Goal: Check status: Check status

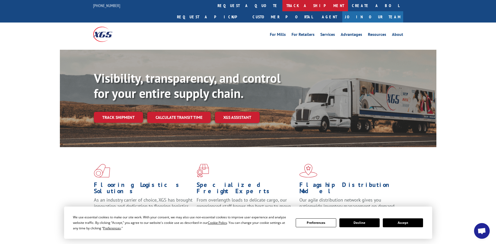
click at [282, 4] on link "track a shipment" at bounding box center [315, 5] width 66 height 11
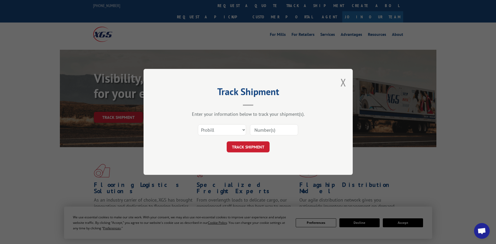
click at [260, 132] on input at bounding box center [274, 129] width 48 height 11
paste input "17501721"
type input "17501721"
click at [245, 144] on button "TRACK SHIPMENT" at bounding box center [248, 146] width 43 height 11
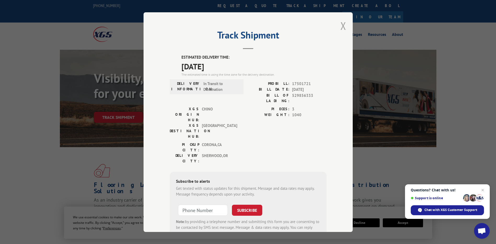
click at [341, 27] on button "Close modal" at bounding box center [343, 26] width 6 height 14
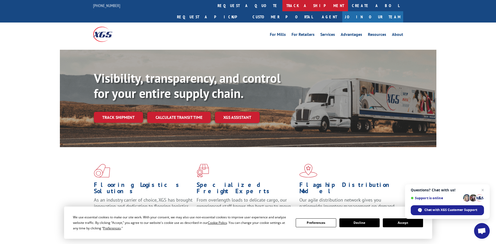
click at [282, 5] on link "track a shipment" at bounding box center [315, 5] width 66 height 11
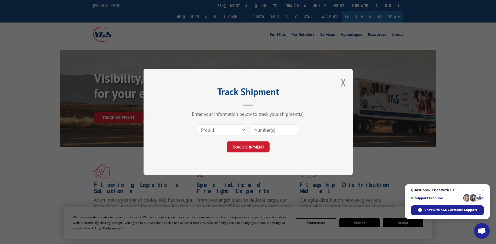
click at [261, 132] on input at bounding box center [274, 129] width 48 height 11
paste input "17341106"
type input "17341106"
click at [252, 146] on button "TRACK SHIPMENT" at bounding box center [248, 146] width 43 height 11
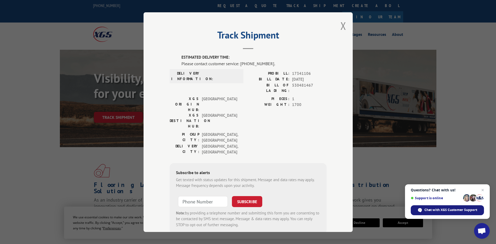
click at [433, 207] on span "Chat with XGS Customer Support" at bounding box center [450, 209] width 53 height 5
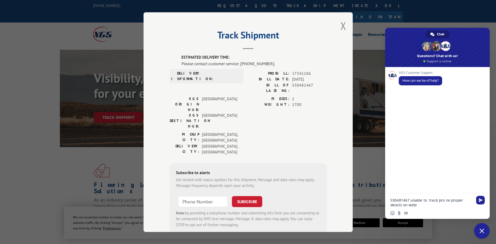
type textarea "530481467 unable to track pro no proper details on web"
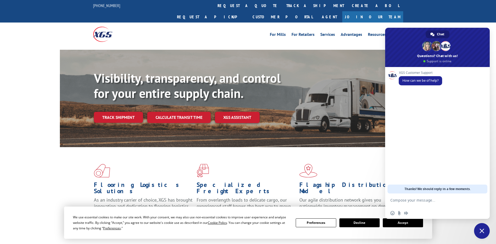
click at [430, 199] on textarea "Compose your message..." at bounding box center [431, 202] width 83 height 9
paste textarea "17341106"
type textarea "17341106 unable to see current status"
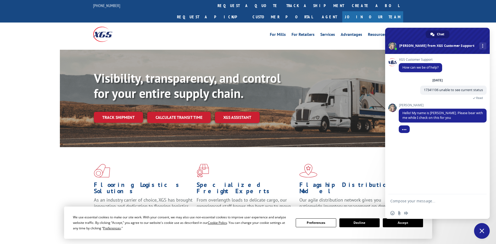
click at [402, 202] on textarea "Compose your message..." at bounding box center [431, 200] width 83 height 5
type textarea "is it picked up and billed in?"
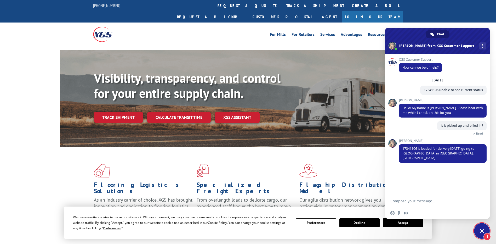
click at [401, 201] on textarea "Compose your message..." at bounding box center [431, 200] width 83 height 5
type textarea "ok thanks unable to see any details for this, why is that?"
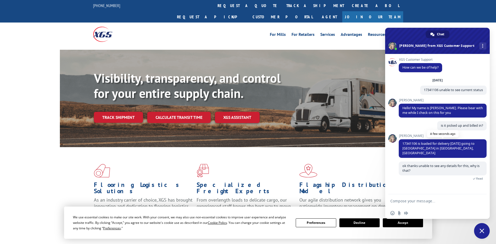
click at [412, 144] on span "17341106 is loaded for delivery [DATE] going to [GEOGRAPHIC_DATA] in [GEOGRAPHI…" at bounding box center [438, 148] width 72 height 14
copy span "17341106"
click at [282, 6] on link "track a shipment" at bounding box center [315, 5] width 66 height 11
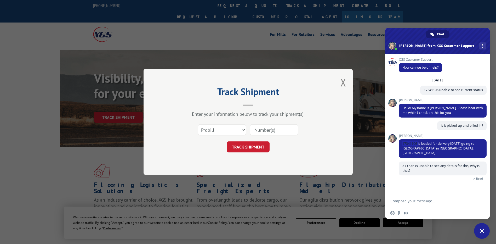
click at [265, 134] on input at bounding box center [274, 129] width 48 height 11
paste input "17341106"
type input "17341106"
click at [253, 143] on button "TRACK SHIPMENT" at bounding box center [248, 146] width 43 height 11
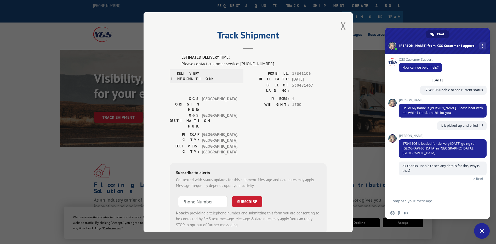
click at [406, 201] on textarea "Compose your message..." at bounding box center [431, 200] width 83 height 5
type textarea "a"
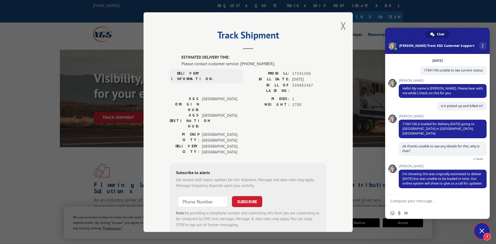
click at [410, 200] on textarea "Compose your message..." at bounding box center [431, 200] width 83 height 5
type textarea "yes correct"
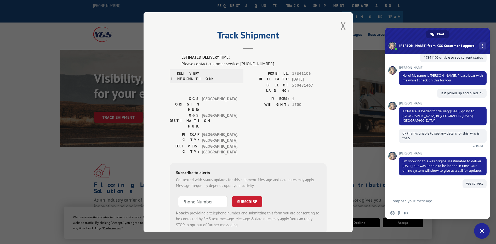
scroll to position [32, 0]
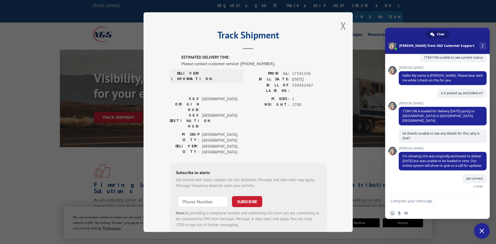
click at [400, 201] on textarea "Compose your message..." at bounding box center [431, 200] width 83 height 5
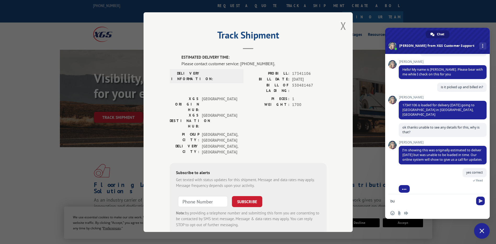
type textarea "b"
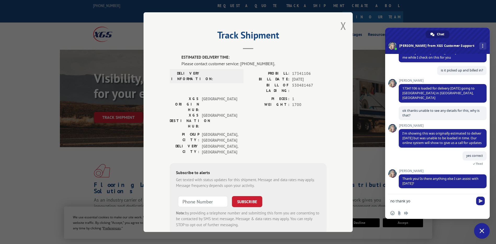
type textarea "no thank you"
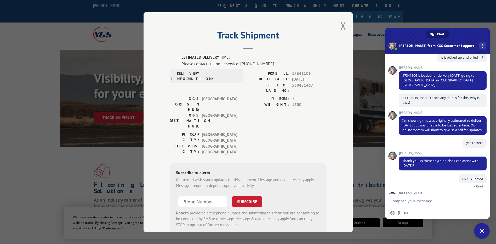
scroll to position [105, 0]
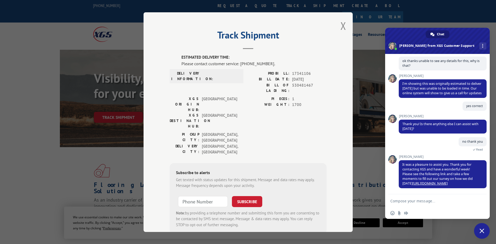
click at [405, 155] on span "[PERSON_NAME]" at bounding box center [443, 157] width 88 height 4
click at [405, 156] on span "[PERSON_NAME]" at bounding box center [443, 157] width 88 height 4
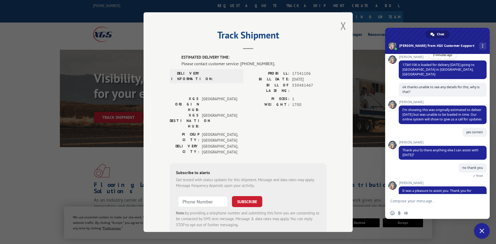
click at [411, 63] on span "17341106 is loaded for delivery [DATE] going to [GEOGRAPHIC_DATA] in [GEOGRAPHI…" at bounding box center [438, 69] width 72 height 14
copy span "17341106"
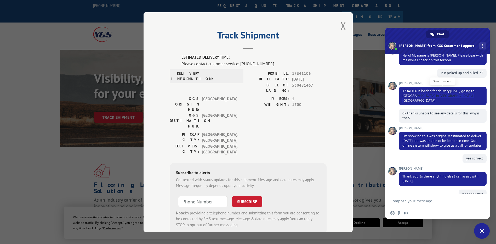
drag, startPoint x: 416, startPoint y: 95, endPoint x: 472, endPoint y: 96, distance: 56.2
click at [472, 96] on span "17341106 is loaded for delivery [DATE] going to [GEOGRAPHIC_DATA] in [GEOGRAPHI…" at bounding box center [443, 96] width 88 height 19
copy span "Downhole Mill Plant in [GEOGRAPHIC_DATA], [GEOGRAPHIC_DATA]"
